Goal: Information Seeking & Learning: Learn about a topic

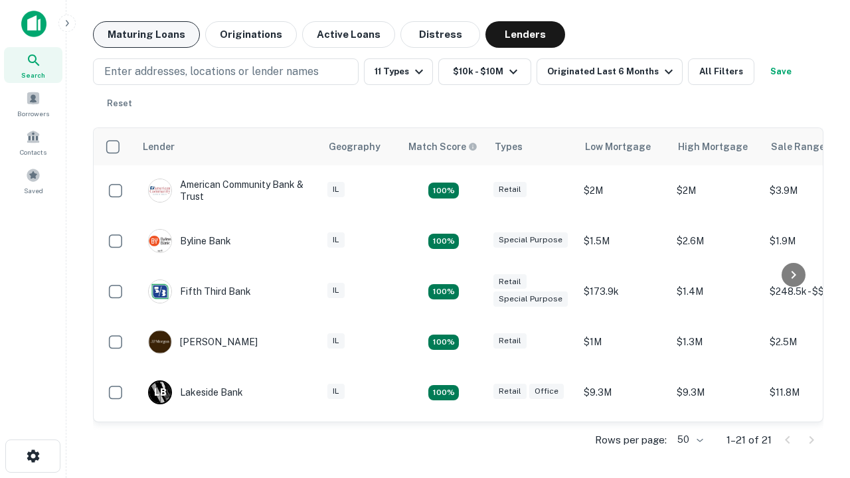
click at [146, 35] on button "Maturing Loans" at bounding box center [146, 34] width 107 height 27
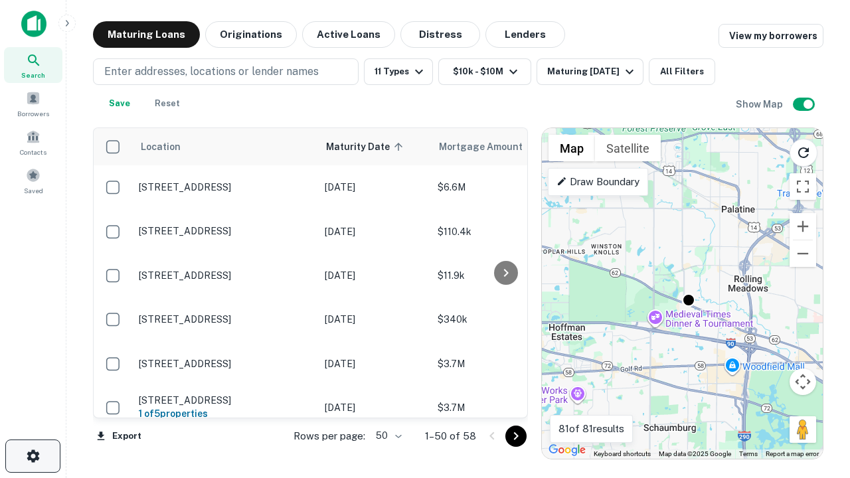
click at [33, 456] on icon "button" at bounding box center [33, 456] width 16 height 16
